Goal: Task Accomplishment & Management: Manage account settings

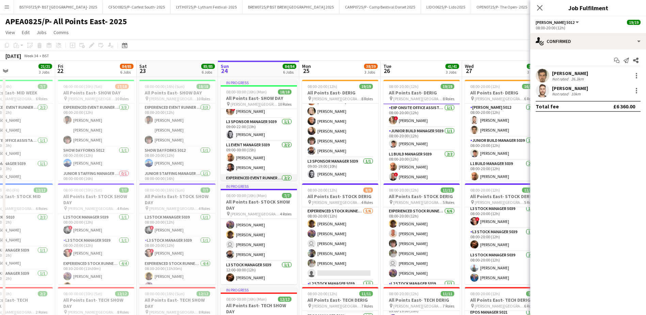
scroll to position [239, 0]
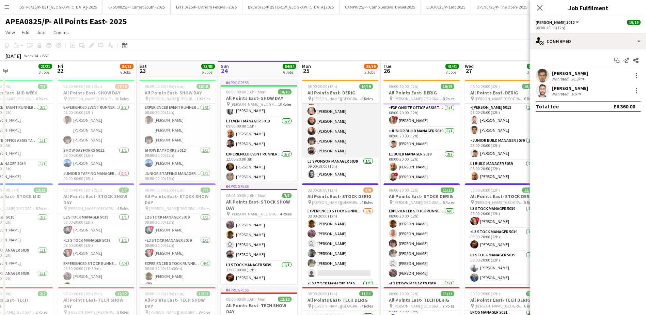
click at [331, 151] on app-card-role "Experienced Build Crew 5010 [DATE] 09:00-19:00 (10h) [PERSON_NAME] [PERSON_NAME…" at bounding box center [340, 101] width 76 height 112
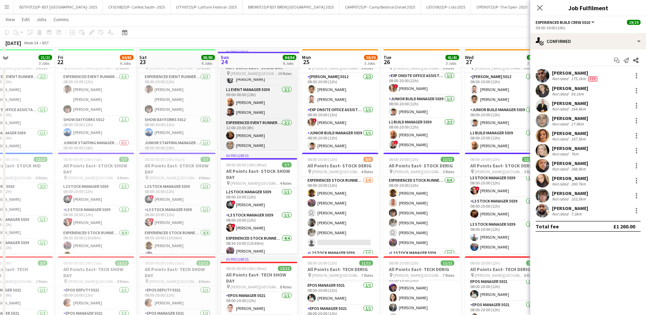
scroll to position [34, 0]
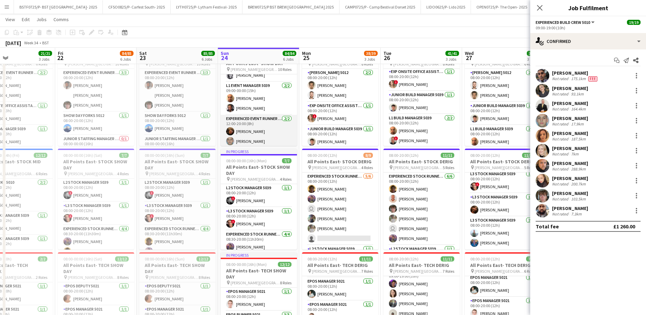
click at [256, 128] on app-card-role "Experienced Event Runner 5012 [DATE] 12:00-20:00 (8h) [PERSON_NAME] [PERSON_NAM…" at bounding box center [259, 131] width 76 height 33
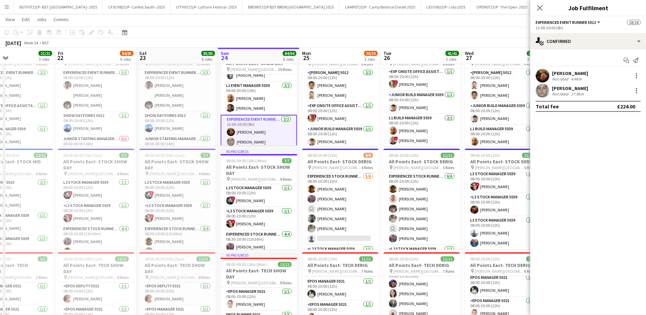
click at [240, 131] on app-card-role "Experienced Event Runner 5012 [DATE] 12:00-20:00 (8h) [PERSON_NAME] [PERSON_NAM…" at bounding box center [259, 132] width 76 height 34
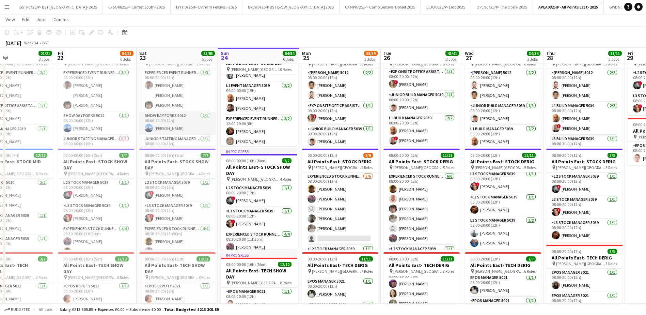
click at [173, 121] on app-card-role "Show Day Forks 5012 [DATE] 08:00-20:00 (12h) [PERSON_NAME]" at bounding box center [177, 123] width 76 height 23
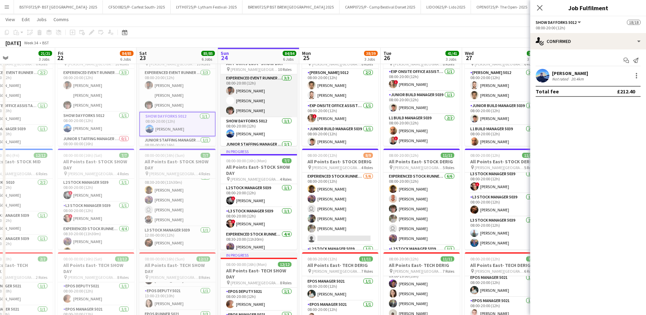
click at [241, 92] on app-card-role "Experienced Event Runner 5012 [DATE] 08:00-20:00 (12h) [PERSON_NAME] [PERSON_NA…" at bounding box center [259, 95] width 76 height 43
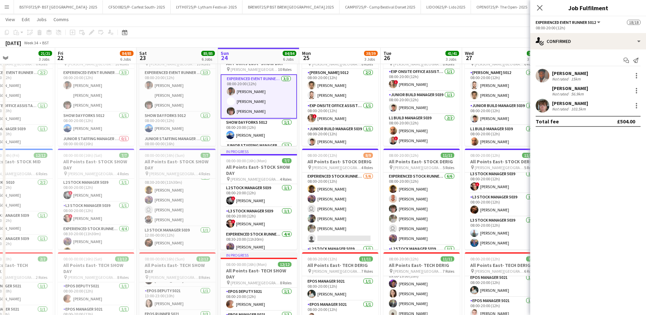
click at [551, 71] on div "[PERSON_NAME] Not rated 15km" at bounding box center [589, 76] width 116 height 14
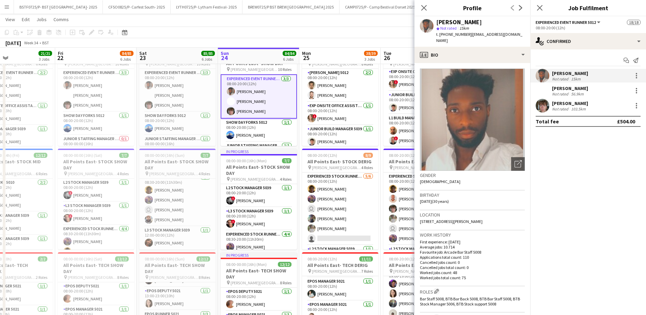
click at [327, 30] on app-toolbar "Copy Paste Paste Ctrl+V Paste with crew Ctrl+Shift+V Paste linked Job [GEOGRAPH…" at bounding box center [323, 33] width 646 height 12
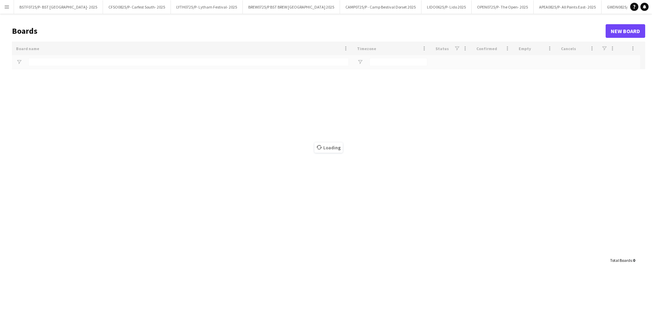
type input "***"
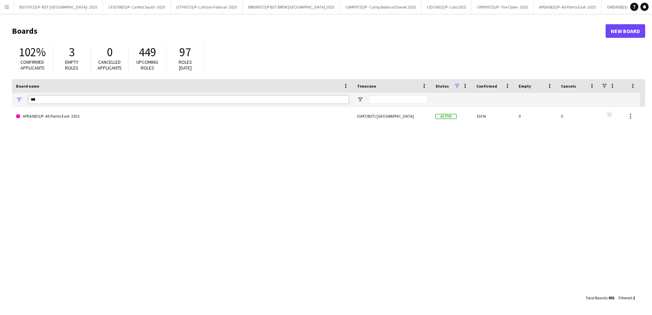
click at [74, 103] on input "***" at bounding box center [188, 99] width 320 height 8
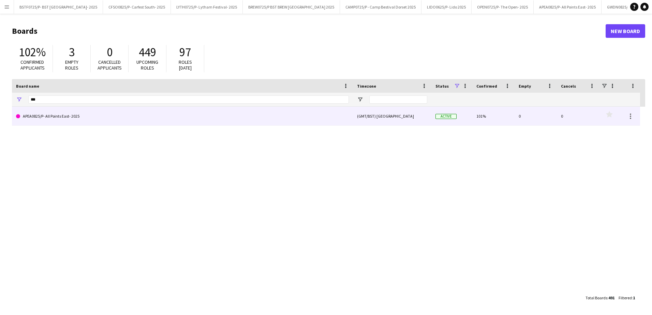
click at [74, 121] on link "APEA0825/P- All Points East- 2025" at bounding box center [182, 116] width 333 height 19
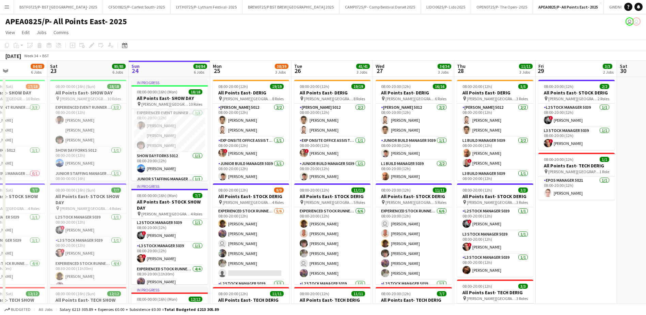
scroll to position [0, 196]
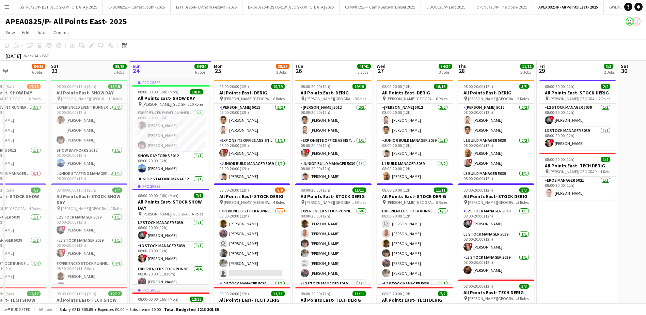
drag, startPoint x: 161, startPoint y: 64, endPoint x: 291, endPoint y: 84, distance: 131.3
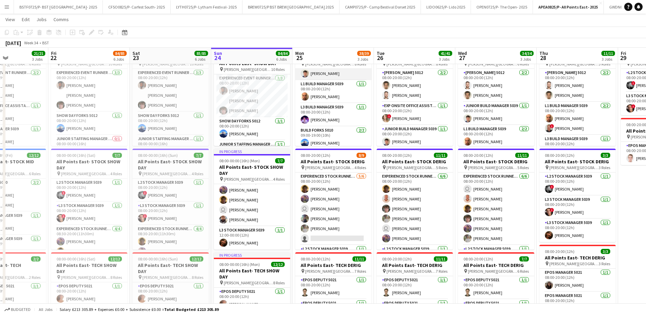
scroll to position [102, 0]
click at [327, 106] on app-card-role "Build Forks 5010 2/2 09:00-19:00 (10h) Thomas Melville Jonathan van der Velden" at bounding box center [333, 108] width 76 height 33
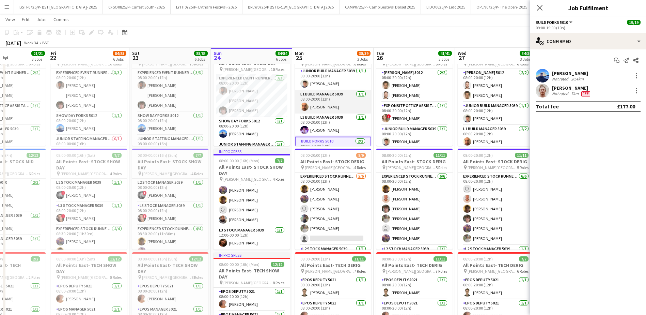
scroll to position [68, 0]
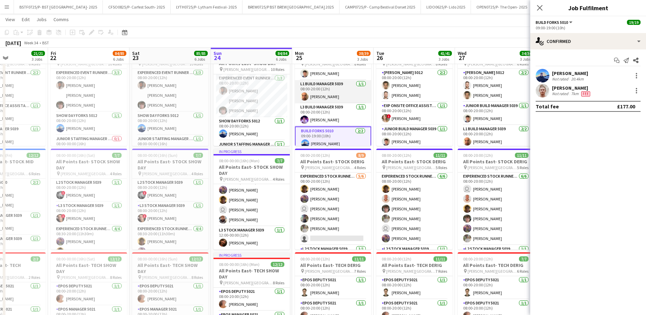
click at [327, 92] on app-card-role "L1 Build Manager 5039 1/1 08:00-20:00 (12h) Chris Burr" at bounding box center [333, 91] width 76 height 23
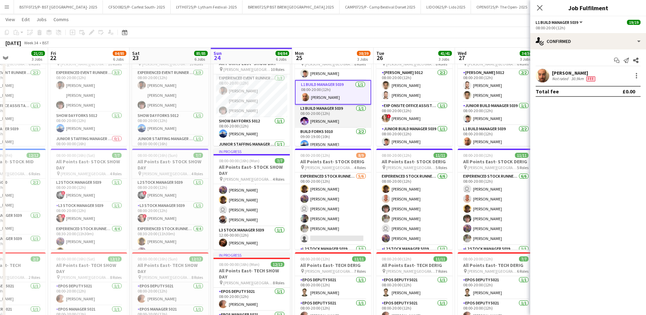
click at [322, 122] on app-card-role "L3 Build Manager 5039 1/1 08:00-20:00 (12h) William Newcombe" at bounding box center [333, 116] width 76 height 23
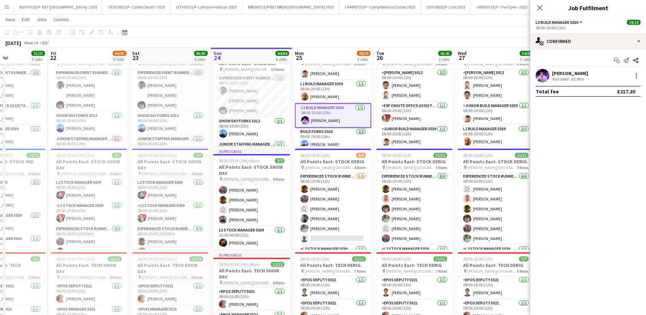
click at [329, 114] on app-card-role "L3 Build Manager 5039 1/1 08:00-20:00 (12h) William Newcombe" at bounding box center [333, 115] width 76 height 25
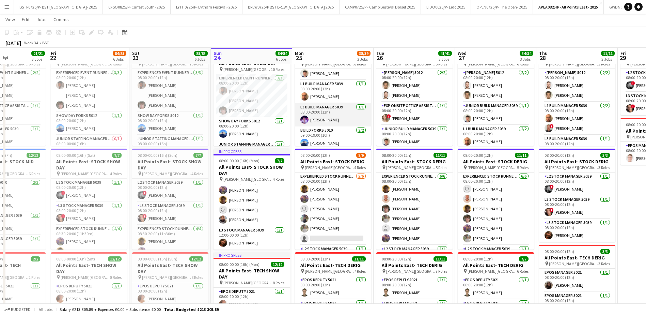
click at [325, 112] on app-card-role "L3 Build Manager 5039 1/1 08:00-20:00 (12h) William Newcombe" at bounding box center [333, 114] width 76 height 23
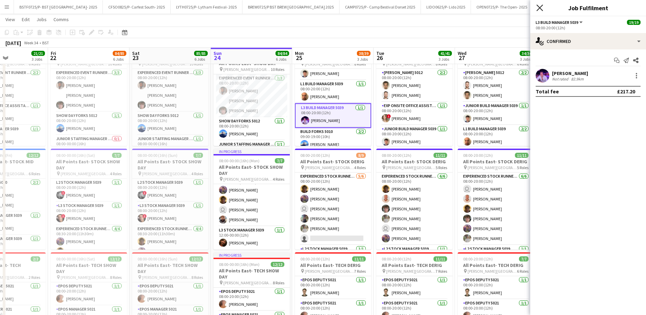
click at [543, 9] on icon "Close pop-in" at bounding box center [540, 7] width 6 height 6
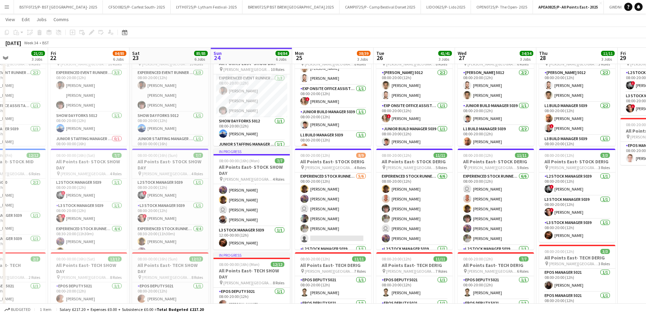
scroll to position [0, 0]
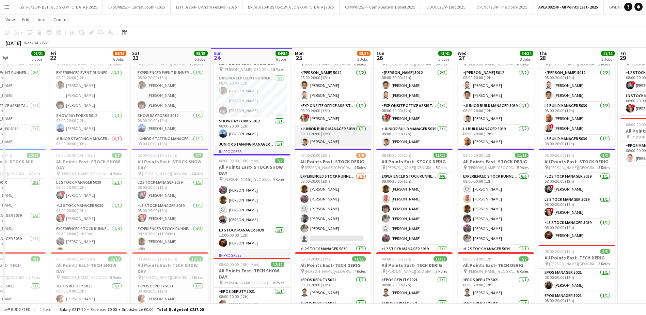
click at [322, 137] on app-card-role "Junior Build Manager 5039 1/1 08:00-20:00 (12h) Jack Colbourn" at bounding box center [333, 136] width 76 height 23
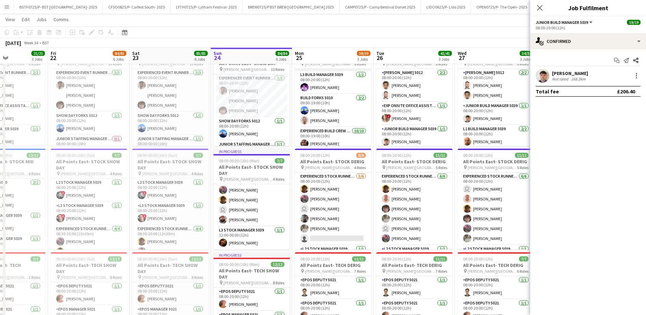
scroll to position [102, 0]
click at [345, 106] on app-card-role "Build Forks 5010 2/2 09:00-19:00 (10h) Thomas Melville Jonathan van der Velden" at bounding box center [333, 110] width 76 height 33
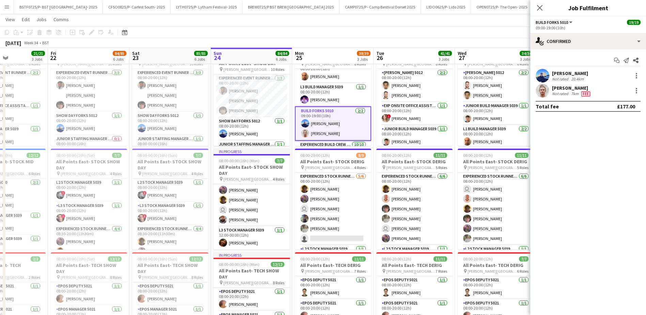
scroll to position [14, 0]
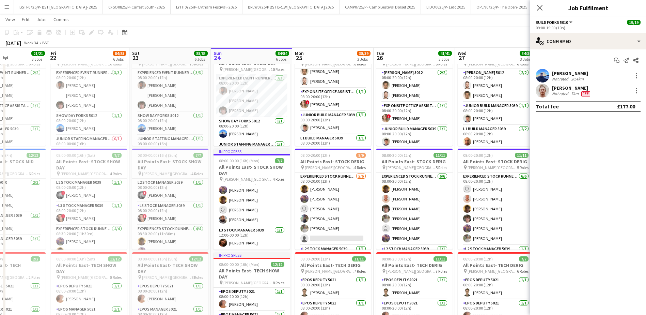
click at [333, 104] on app-card-role "Exp Onsite Office Assistant 5012 1/1 08:00-20:00 (12h) ! Roberta Zagaria" at bounding box center [333, 99] width 76 height 23
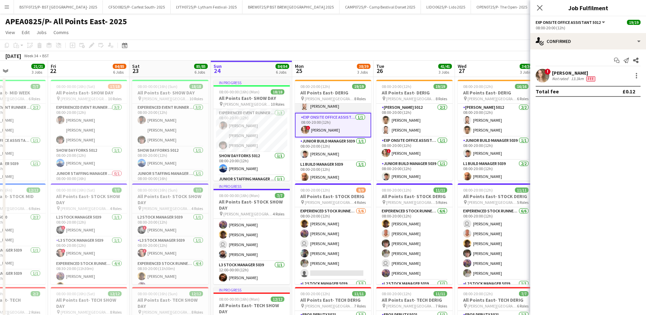
scroll to position [34, 0]
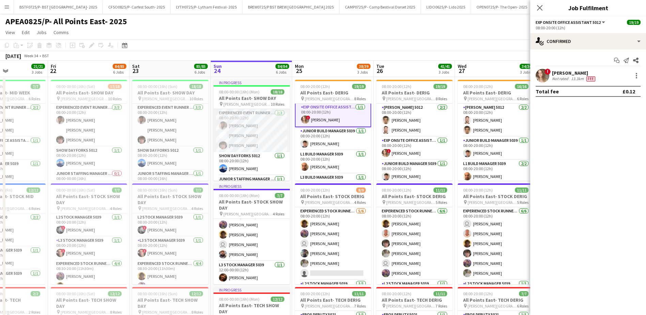
click at [253, 140] on app-card-role "Experienced Event Runner 5012 [DATE] 08:00-20:00 (12h) [PERSON_NAME] [PERSON_NA…" at bounding box center [252, 130] width 76 height 43
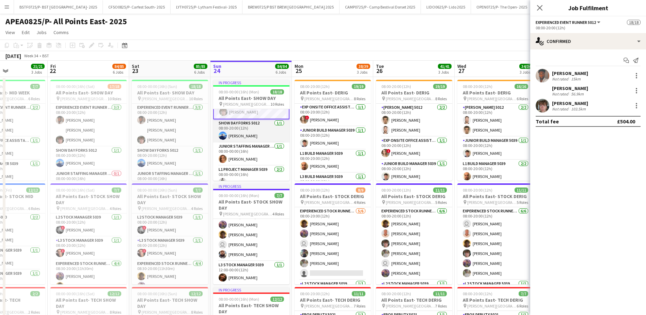
click at [255, 135] on app-card-role "Show Day Forks 5012 [DATE] 08:00-20:00 (12h) [PERSON_NAME]" at bounding box center [251, 130] width 76 height 23
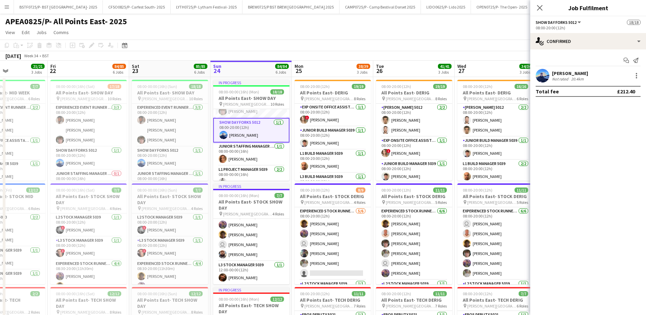
scroll to position [33, 0]
click at [157, 134] on app-card-role "Experienced Event Runner 5012 [DATE] 08:00-20:00 (12h) [PERSON_NAME] [PERSON_NA…" at bounding box center [170, 125] width 76 height 43
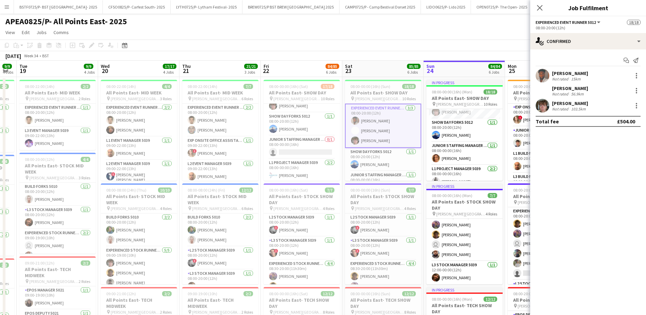
scroll to position [0, 195]
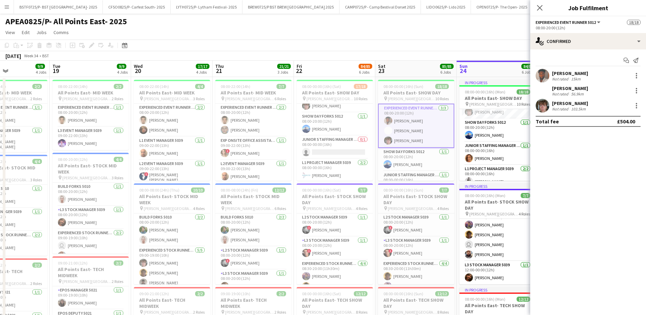
drag, startPoint x: 86, startPoint y: 144, endPoint x: 333, endPoint y: 196, distance: 252.0
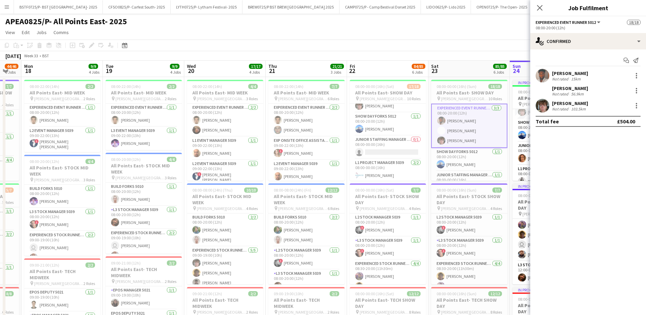
scroll to position [0, 141]
drag, startPoint x: 153, startPoint y: 165, endPoint x: 207, endPoint y: 177, distance: 54.7
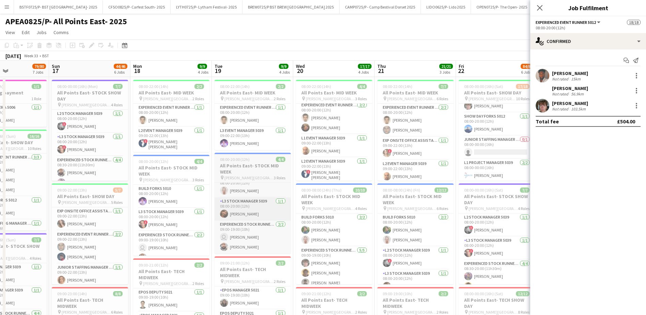
scroll to position [0, 195]
drag, startPoint x: 131, startPoint y: 180, endPoint x: 233, endPoint y: 205, distance: 105.6
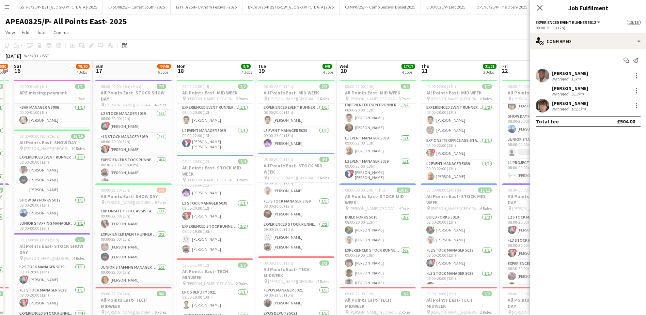
scroll to position [0, 197]
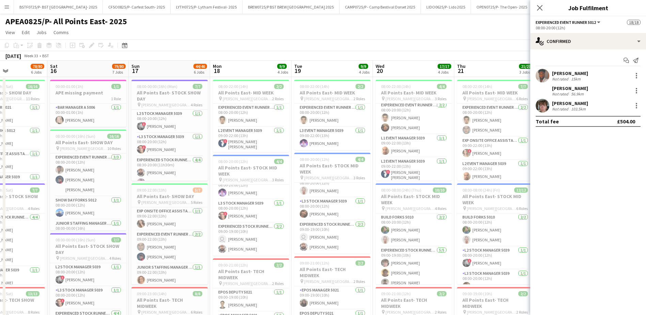
drag, startPoint x: 85, startPoint y: 132, endPoint x: 164, endPoint y: 142, distance: 79.8
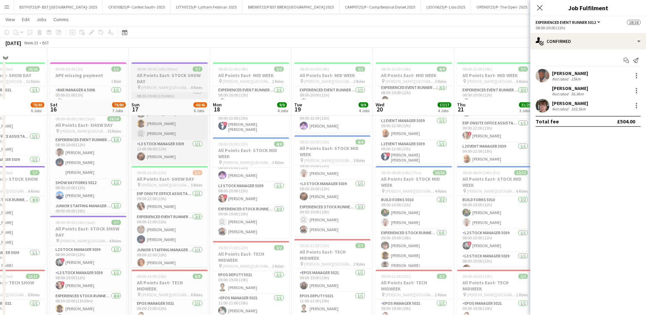
scroll to position [0, 0]
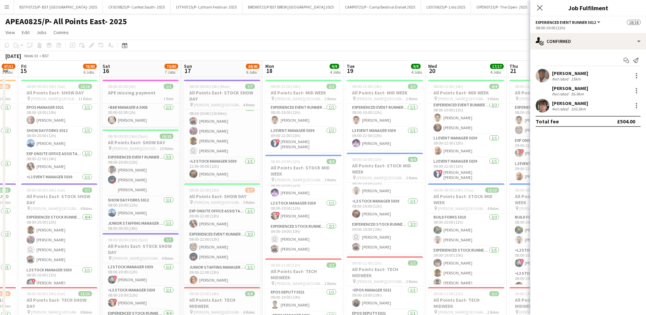
drag, startPoint x: 110, startPoint y: 166, endPoint x: 144, endPoint y: 170, distance: 34.6
click at [137, 177] on app-card-role "Experienced Event Runner 5012 3/3 08:00-20:00 (12h) Simson Armando-Daniel Toby …" at bounding box center [141, 174] width 76 height 43
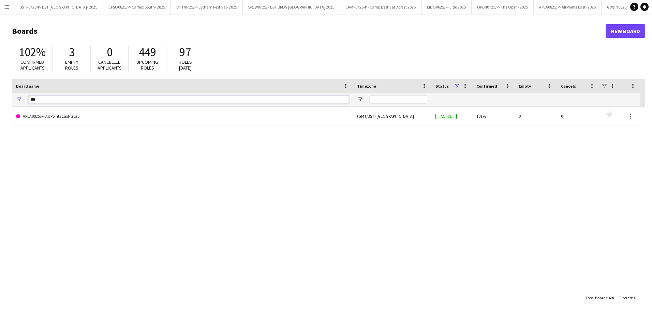
click at [45, 97] on input "***" at bounding box center [188, 99] width 320 height 8
type input "*"
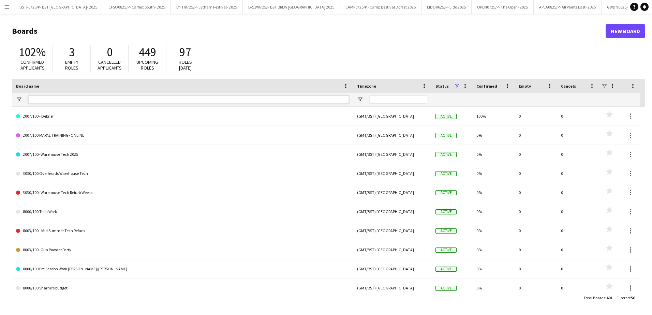
click at [98, 100] on input "Board name Filter Input" at bounding box center [188, 99] width 320 height 8
click at [226, 43] on div "102% Confirmed applicants 3 Empty roles 0 Cancelled applicants 449 Upcoming rol…" at bounding box center [328, 60] width 633 height 37
